Goal: Information Seeking & Learning: Learn about a topic

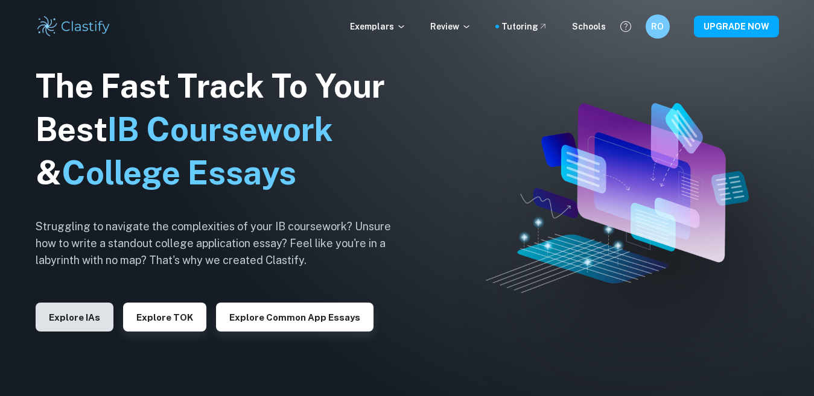
click at [65, 317] on button "Explore IAs" at bounding box center [75, 317] width 78 height 29
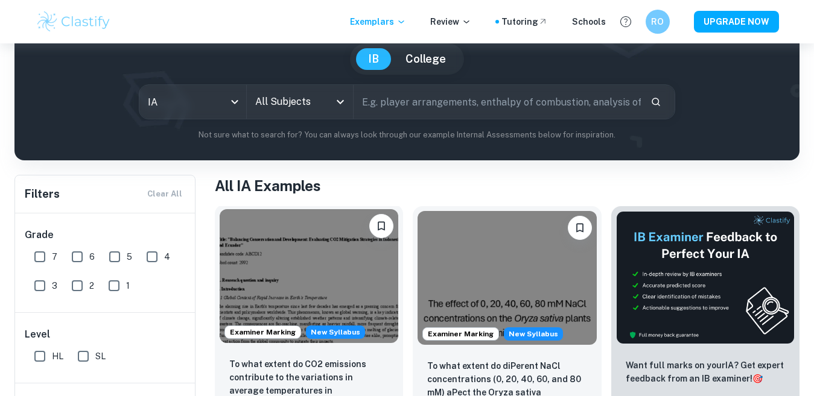
scroll to position [235, 0]
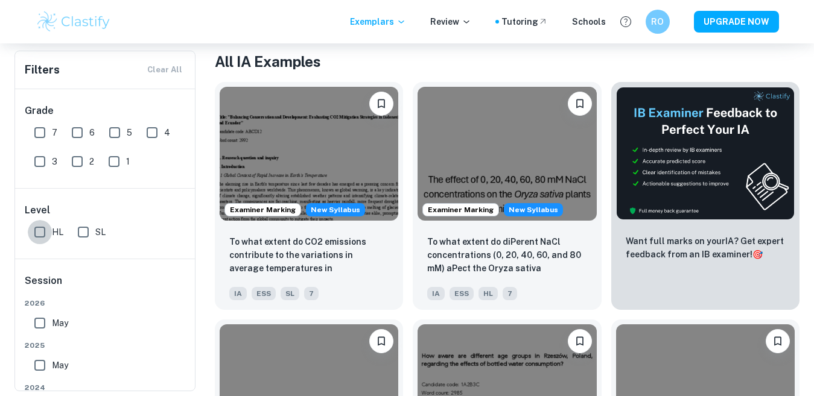
click at [51, 236] on input "HL" at bounding box center [40, 232] width 24 height 24
checkbox input "true"
click at [41, 130] on input "7" at bounding box center [40, 133] width 24 height 24
checkbox input "true"
click at [45, 322] on input "May" at bounding box center [40, 323] width 24 height 24
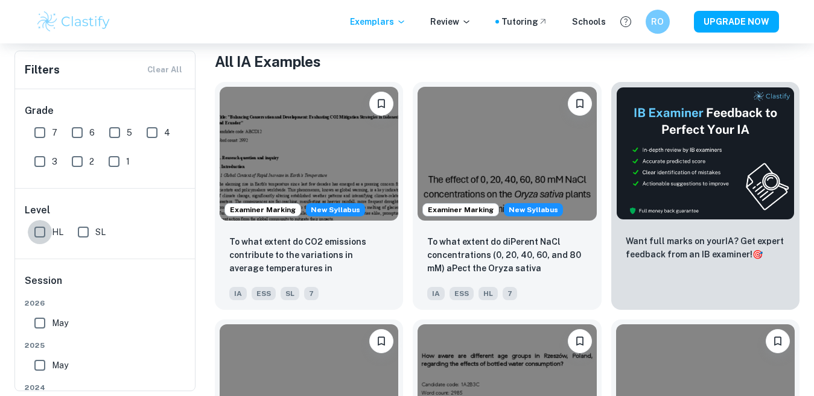
checkbox input "true"
click at [42, 373] on input "May" at bounding box center [40, 366] width 24 height 24
checkbox input "true"
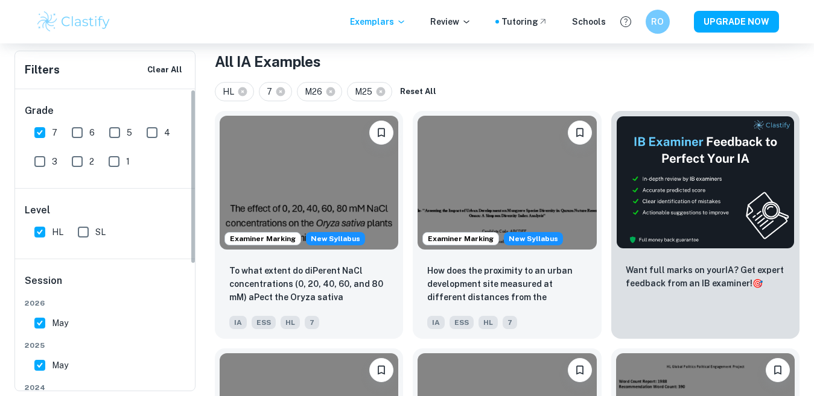
scroll to position [351, 0]
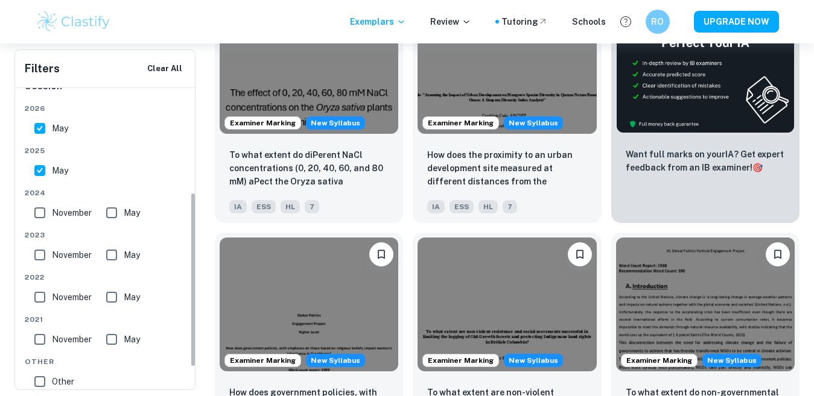
drag, startPoint x: 192, startPoint y: 162, endPoint x: 205, endPoint y: 276, distance: 114.7
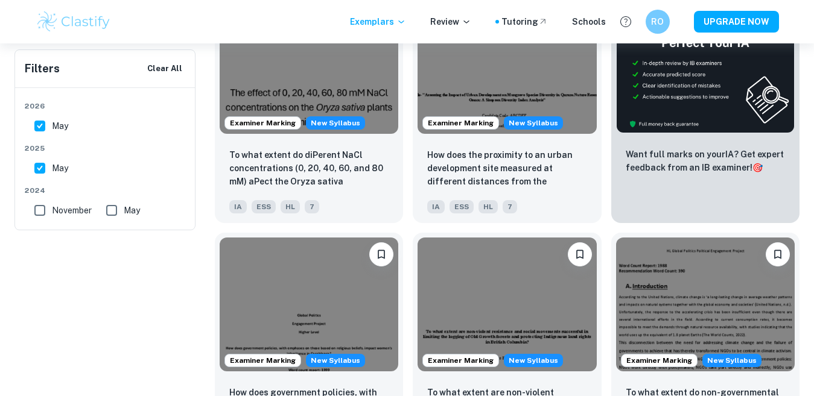
scroll to position [19, 0]
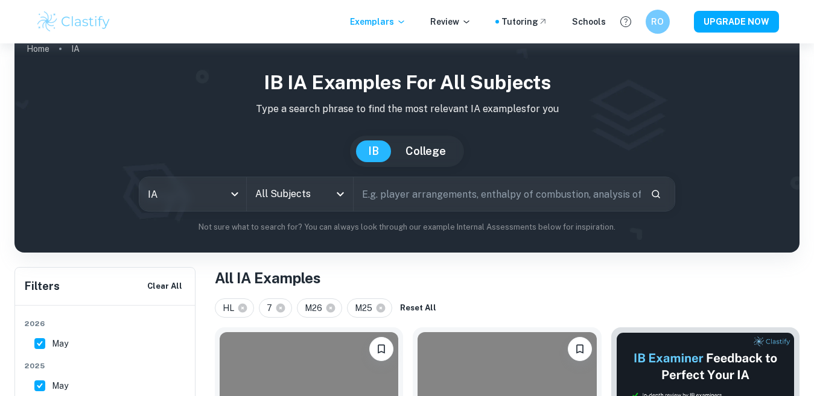
click at [344, 197] on icon "Open" at bounding box center [340, 194] width 14 height 14
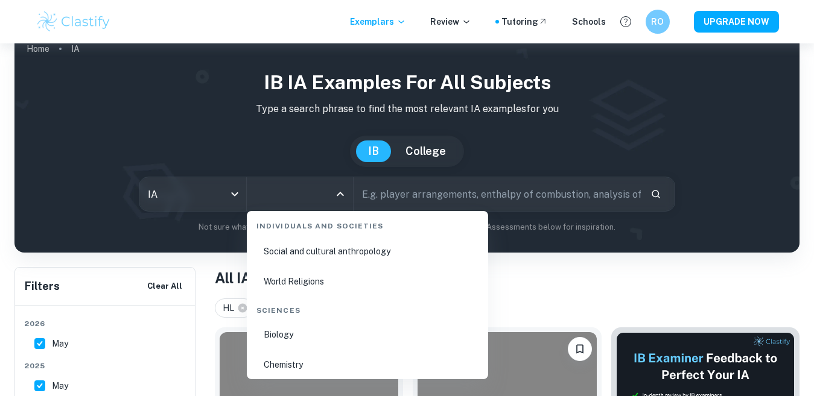
scroll to position [1833, 0]
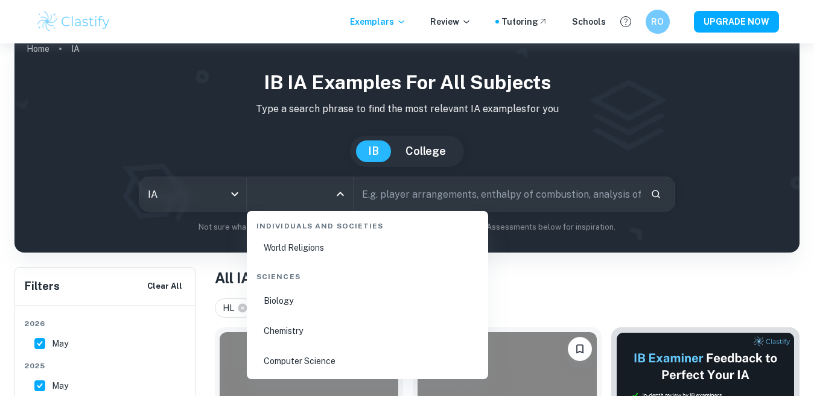
click at [288, 299] on li "Biology" at bounding box center [368, 301] width 232 height 28
type input "Biology"
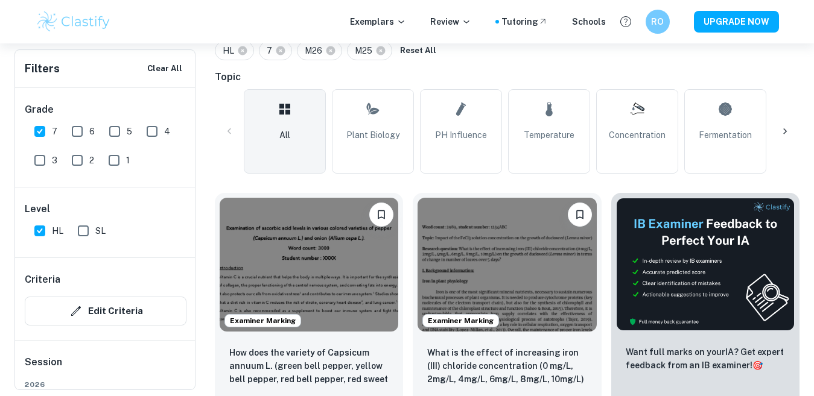
scroll to position [271, 0]
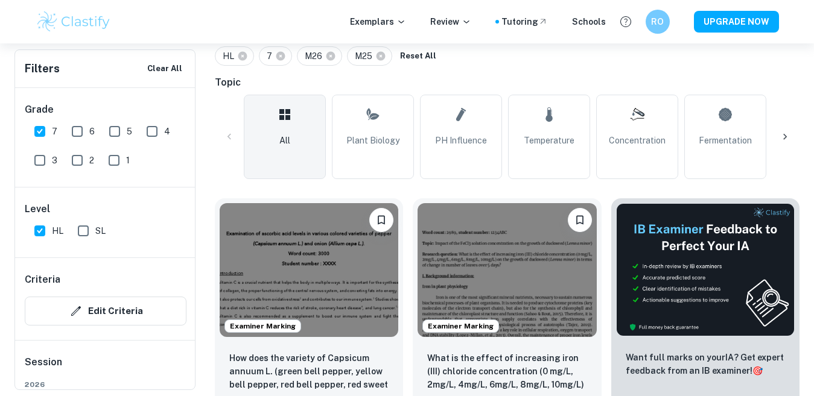
click at [807, 200] on div "Home IA Biology IB Biology IA examples Type a search phrase to find the most re…" at bounding box center [407, 338] width 814 height 1130
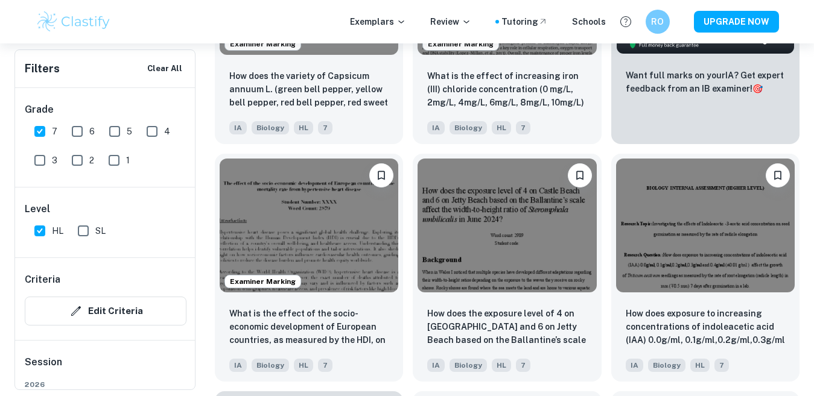
scroll to position [555, 0]
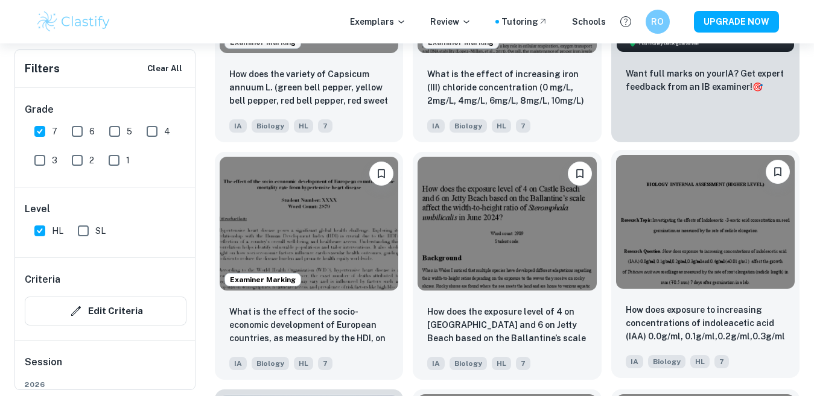
click at [708, 213] on img at bounding box center [705, 222] width 179 height 134
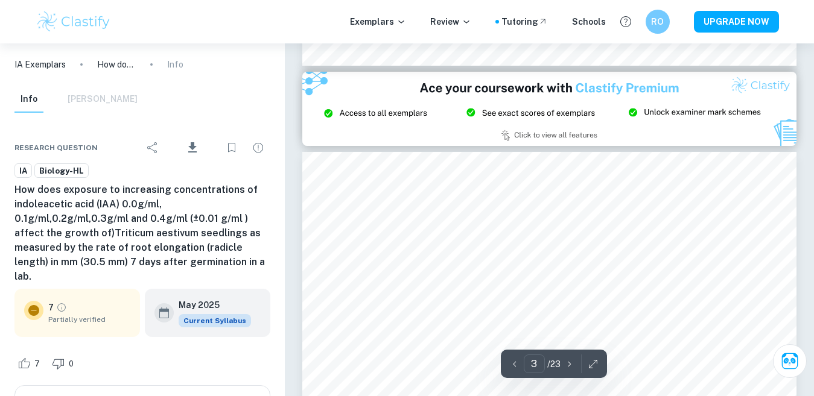
scroll to position [1395, 0]
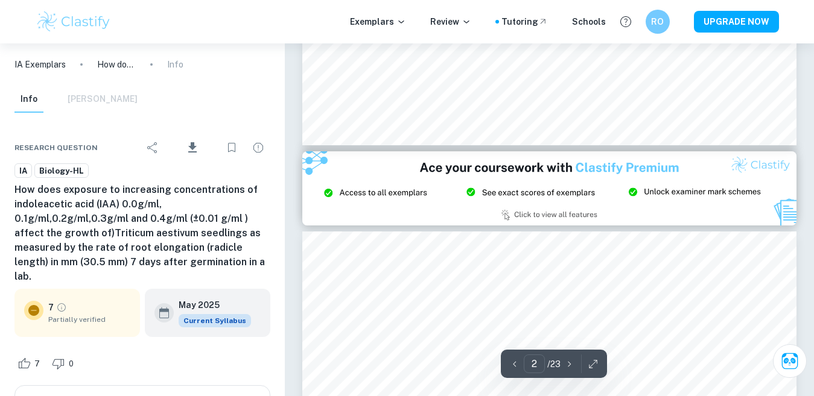
type input "1"
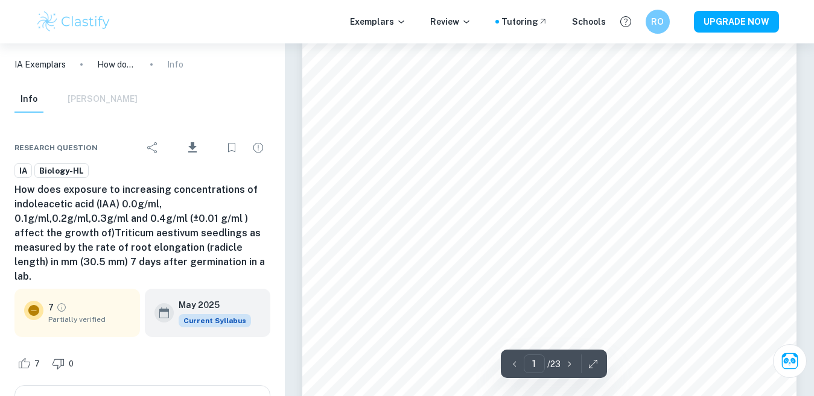
scroll to position [0, 0]
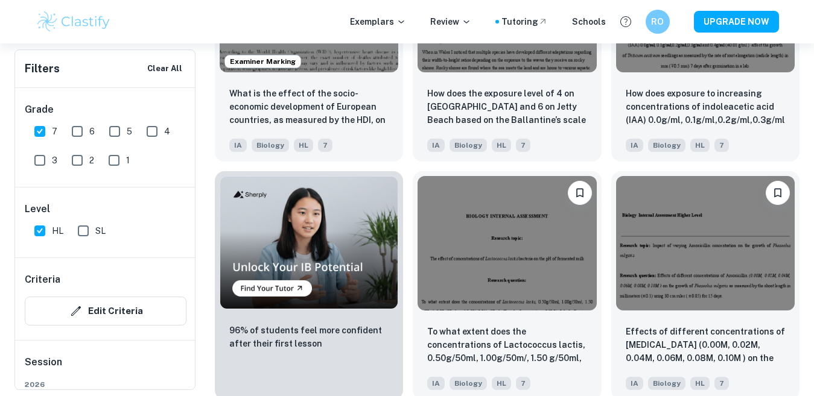
scroll to position [777, 0]
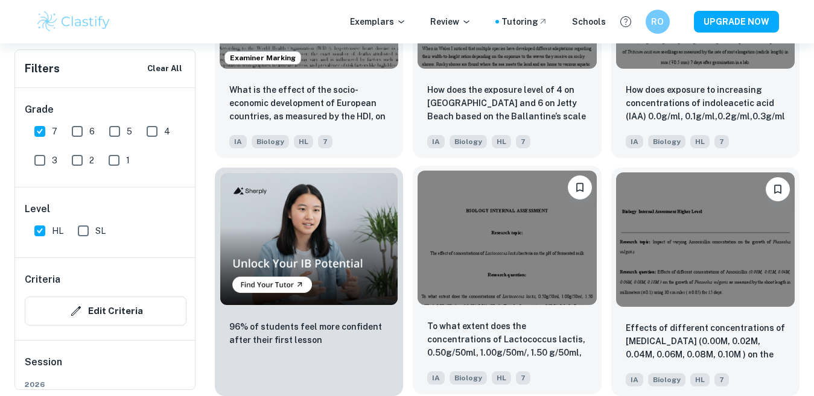
click at [468, 230] on img at bounding box center [506, 238] width 179 height 134
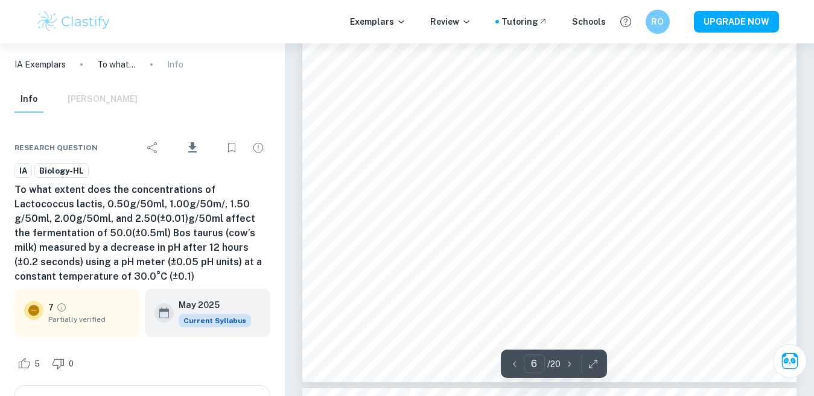
scroll to position [3891, 0]
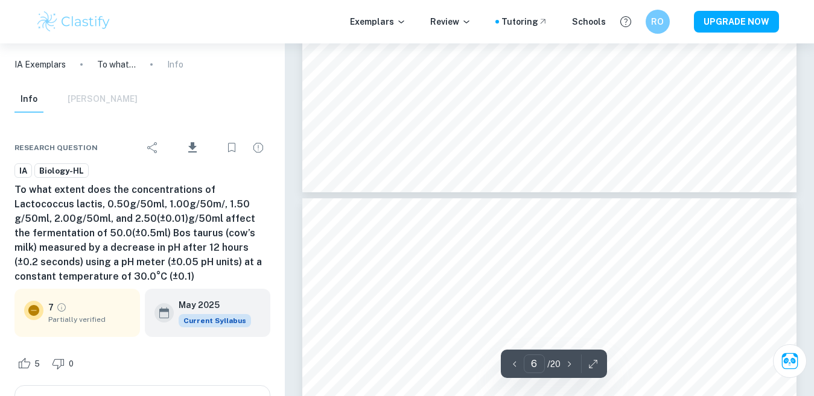
type input "7"
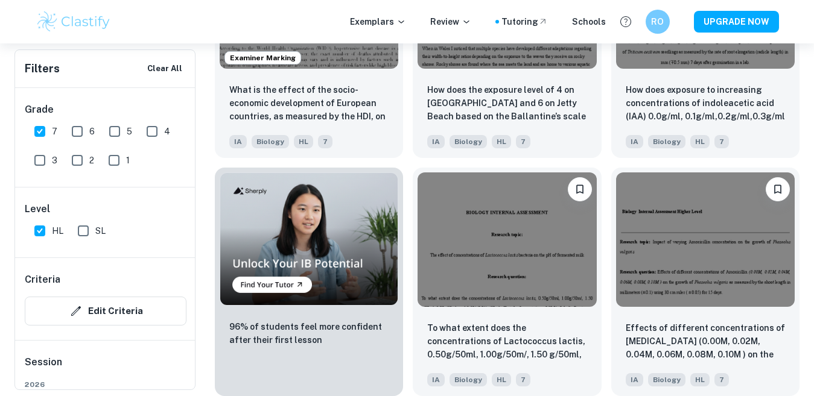
scroll to position [777, 0]
